Goal: Task Accomplishment & Management: Manage account settings

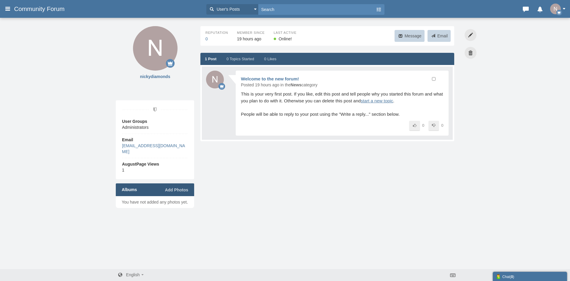
click at [8, 9] on icon at bounding box center [7, 8] width 7 height 11
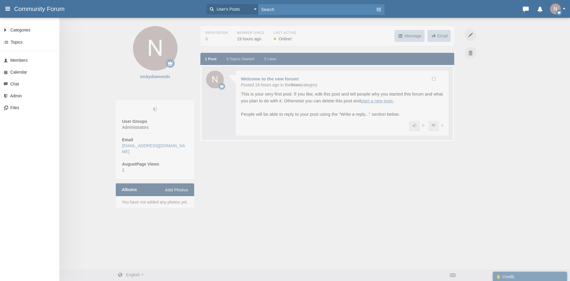
click at [8, 9] on icon at bounding box center [7, 8] width 7 height 11
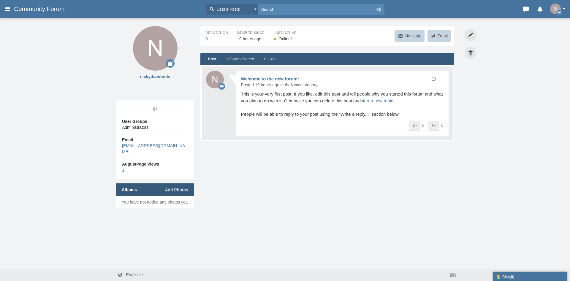
click at [53, 8] on span "Community Forum" at bounding box center [41, 8] width 55 height 7
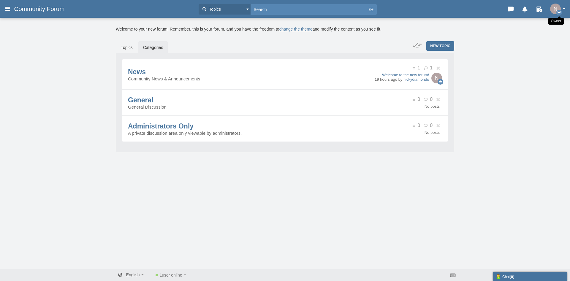
click at [560, 11] on icon "button" at bounding box center [559, 13] width 6 height 6
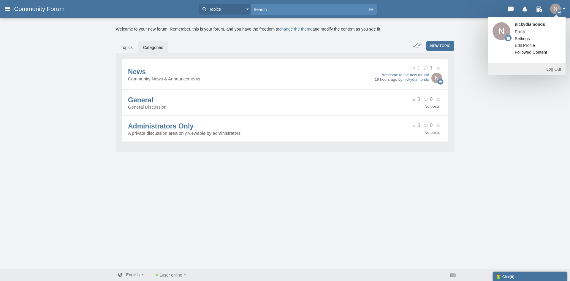
click at [555, 70] on link "Log Out" at bounding box center [526, 69] width 77 height 12
